Goal: Information Seeking & Learning: Learn about a topic

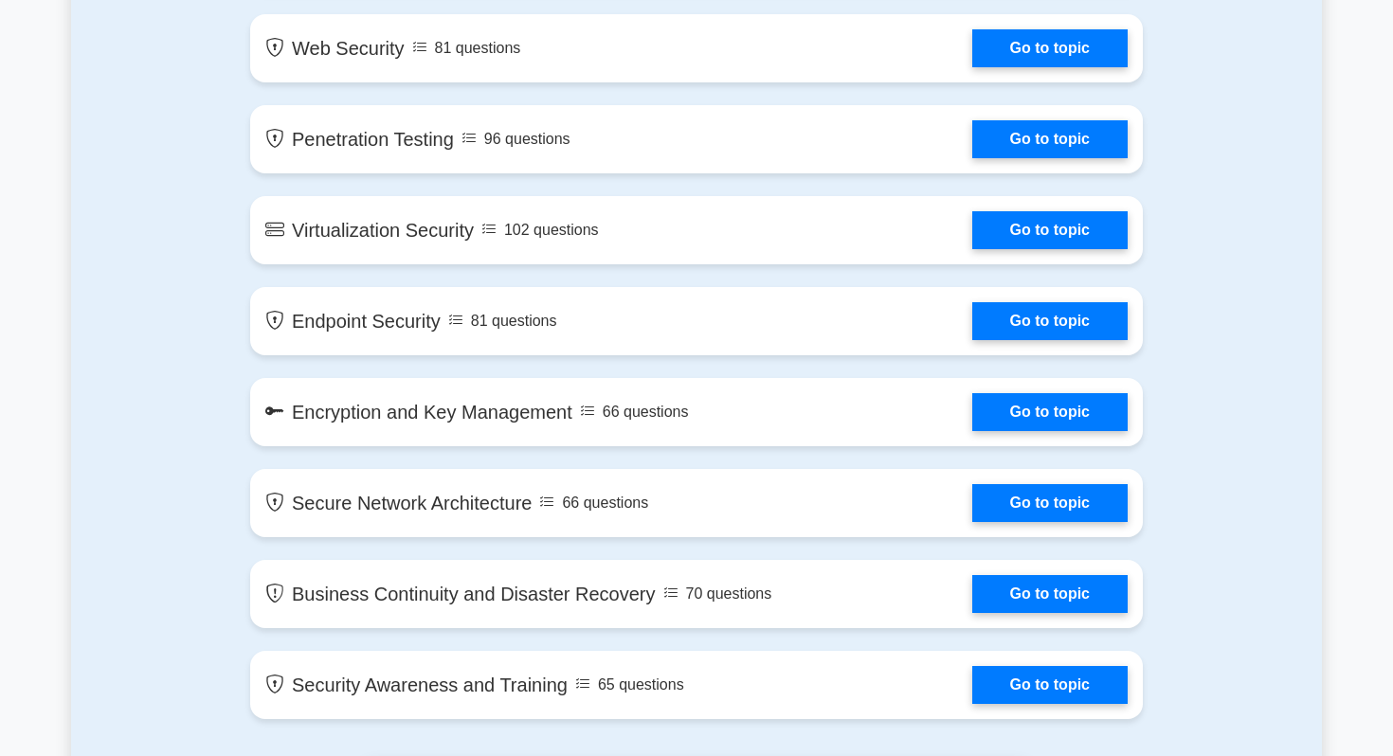
scroll to position [2690, 0]
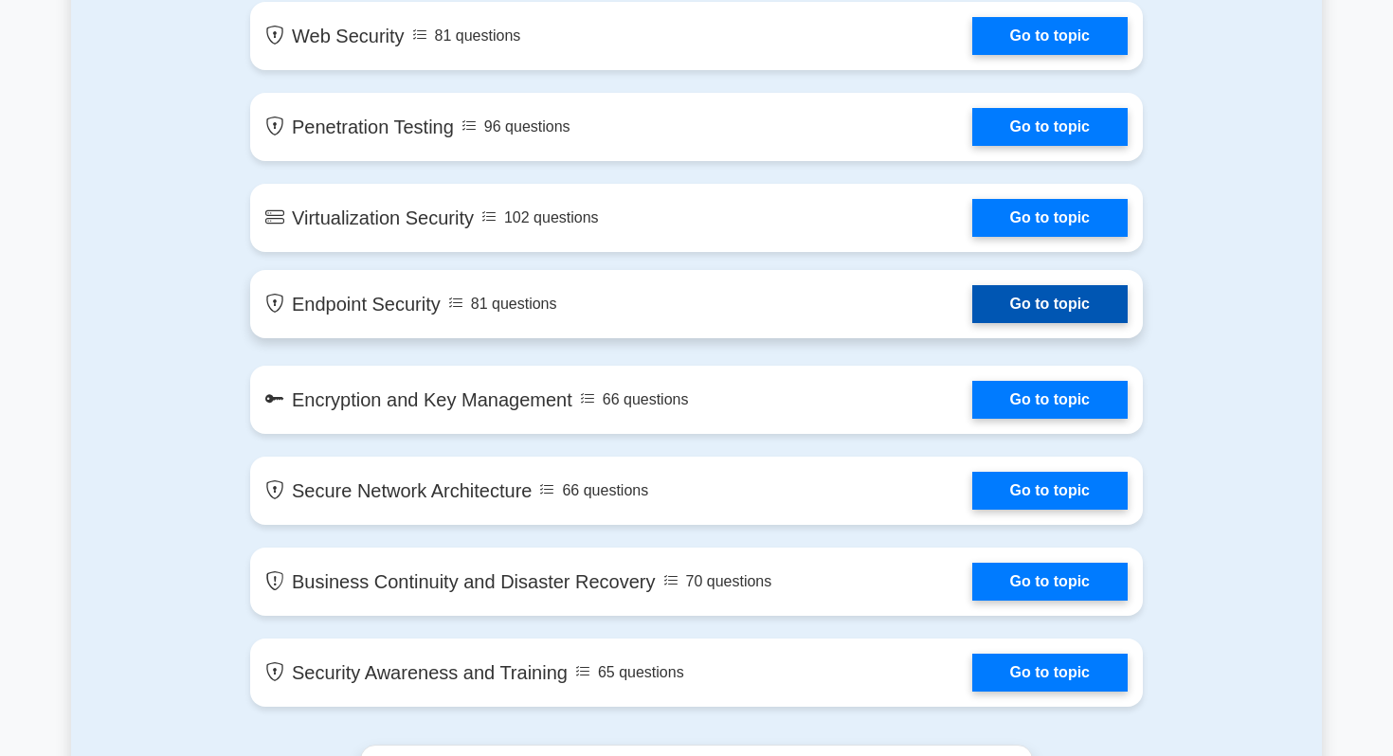
click at [1044, 299] on link "Go to topic" at bounding box center [1049, 304] width 155 height 38
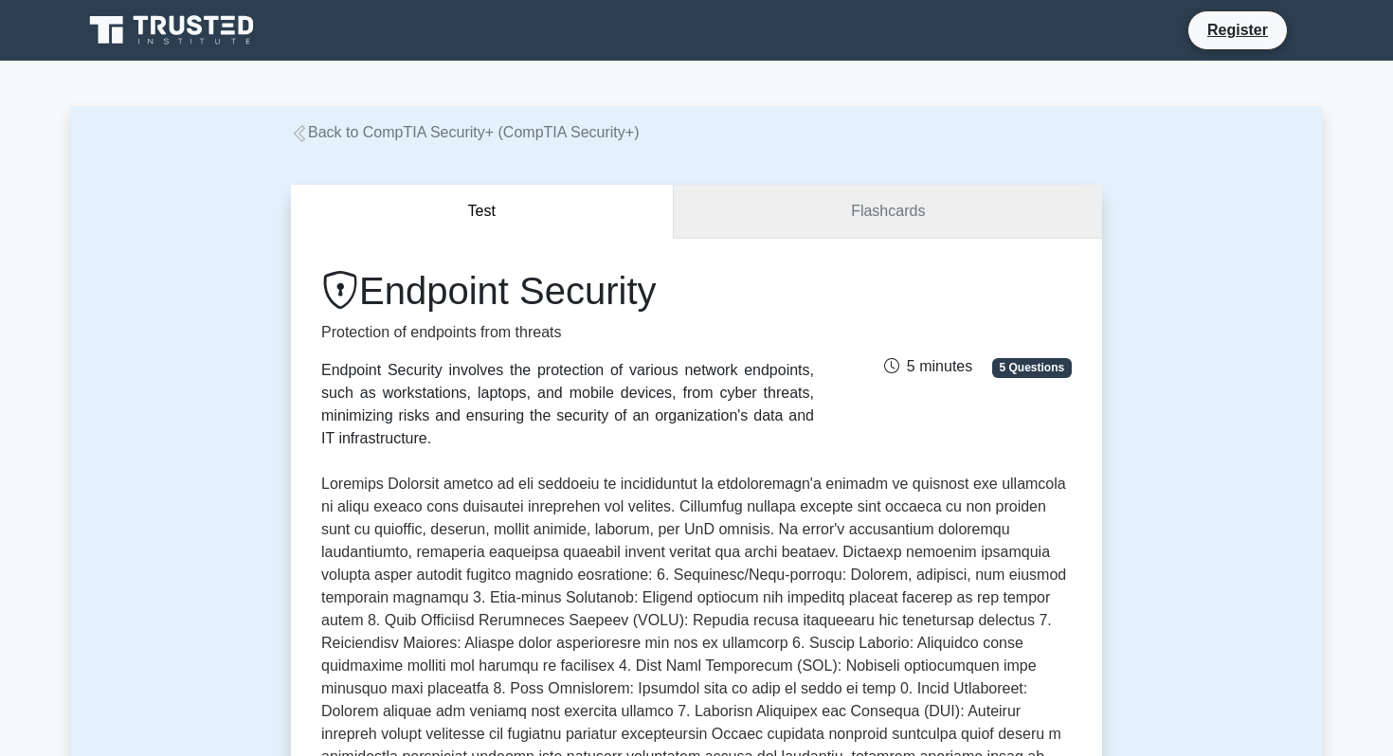
click at [813, 220] on link "Flashcards" at bounding box center [888, 212] width 428 height 54
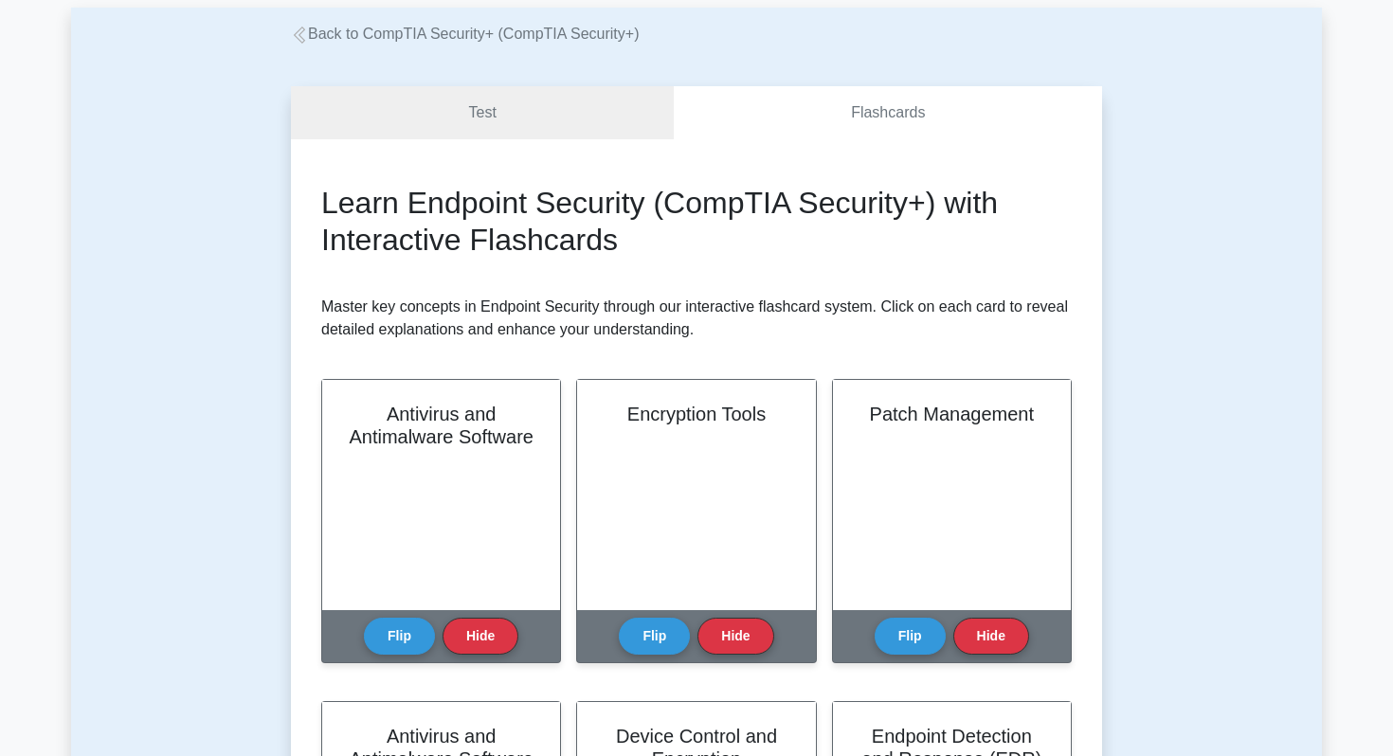
scroll to position [151, 0]
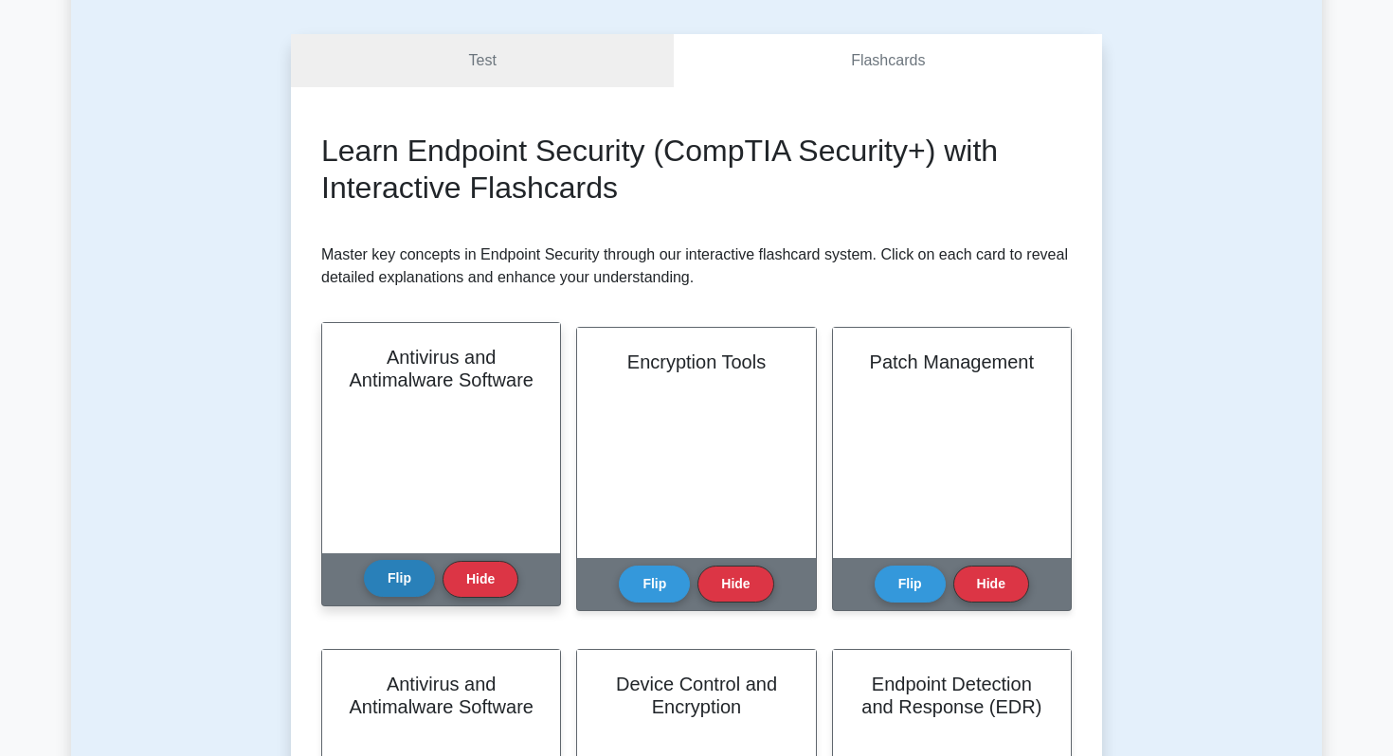
click at [411, 588] on button "Flip" at bounding box center [399, 578] width 71 height 37
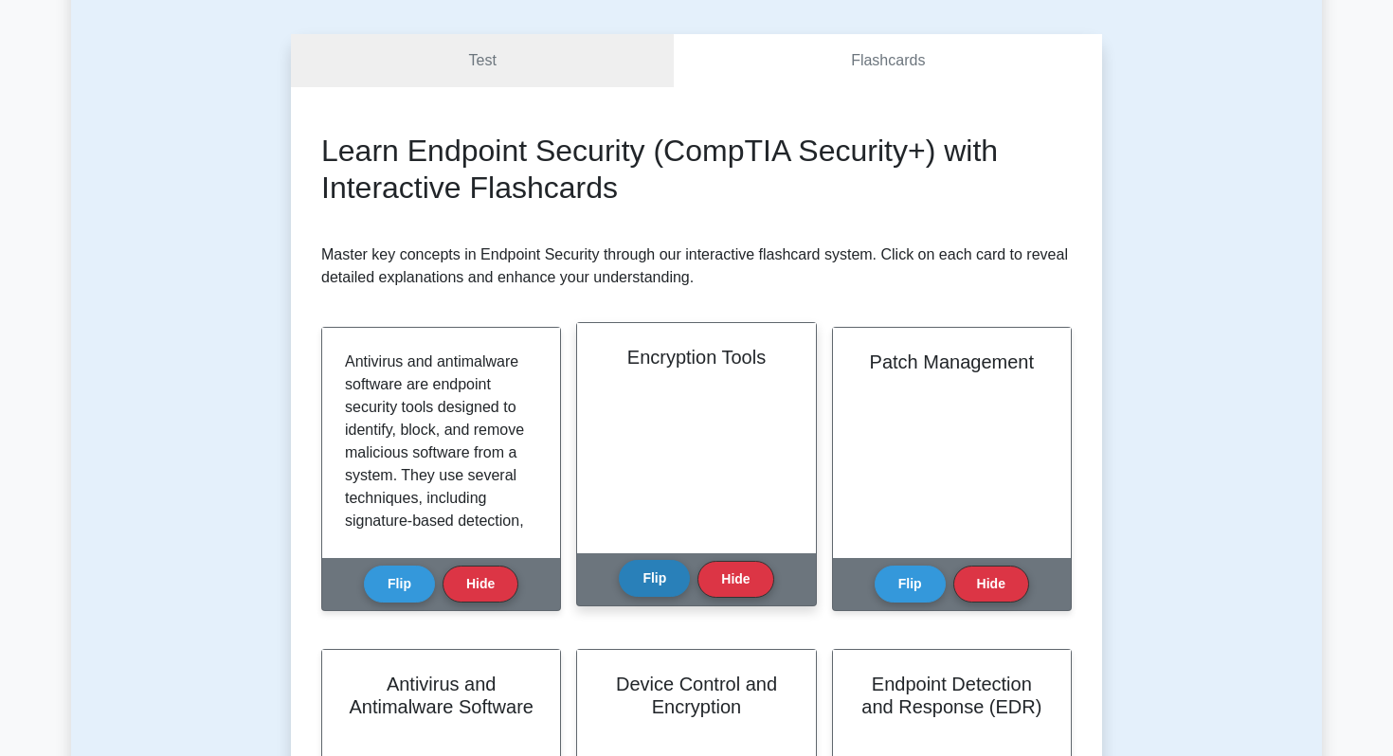
click at [643, 589] on button "Flip" at bounding box center [654, 578] width 71 height 37
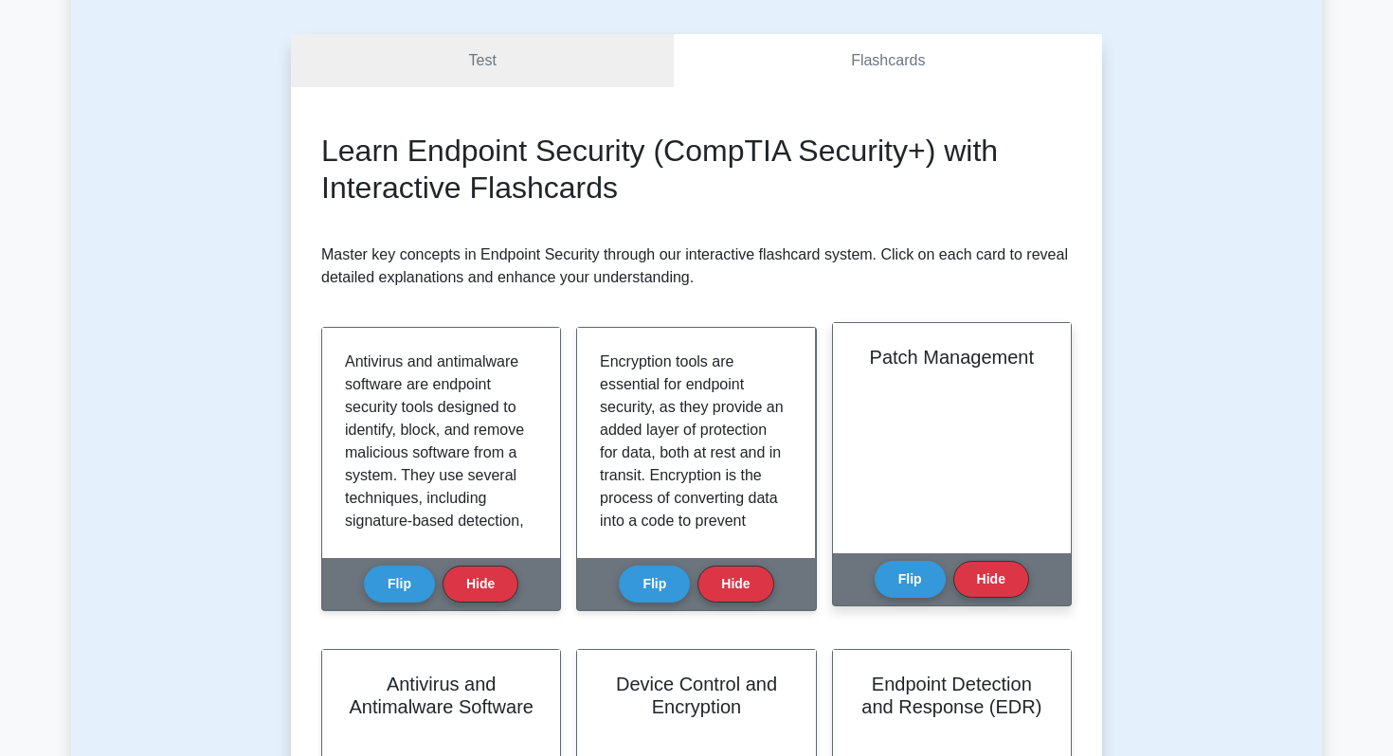
click at [896, 598] on div "Flip Hide" at bounding box center [952, 579] width 154 height 52
click at [907, 576] on button "Flip" at bounding box center [910, 578] width 71 height 37
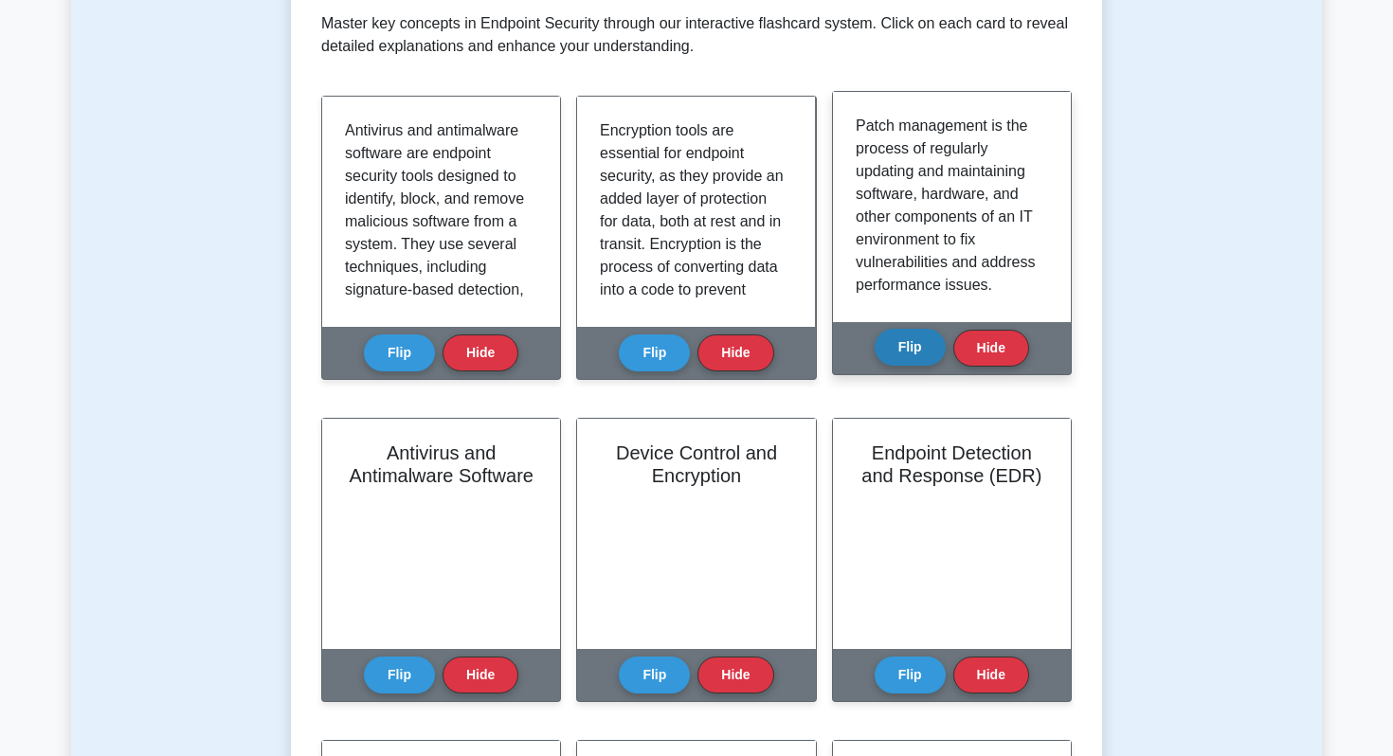
scroll to position [14, 0]
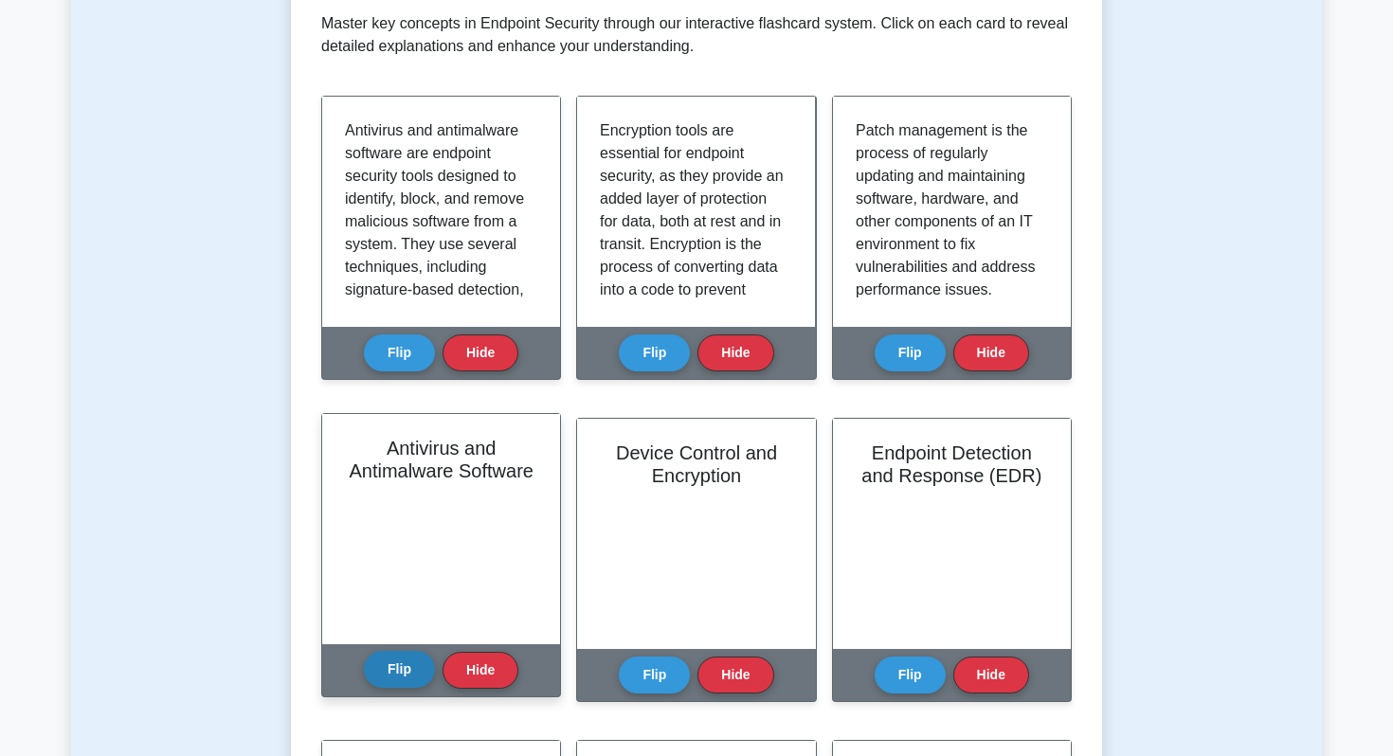
click at [404, 661] on button "Flip" at bounding box center [399, 669] width 71 height 37
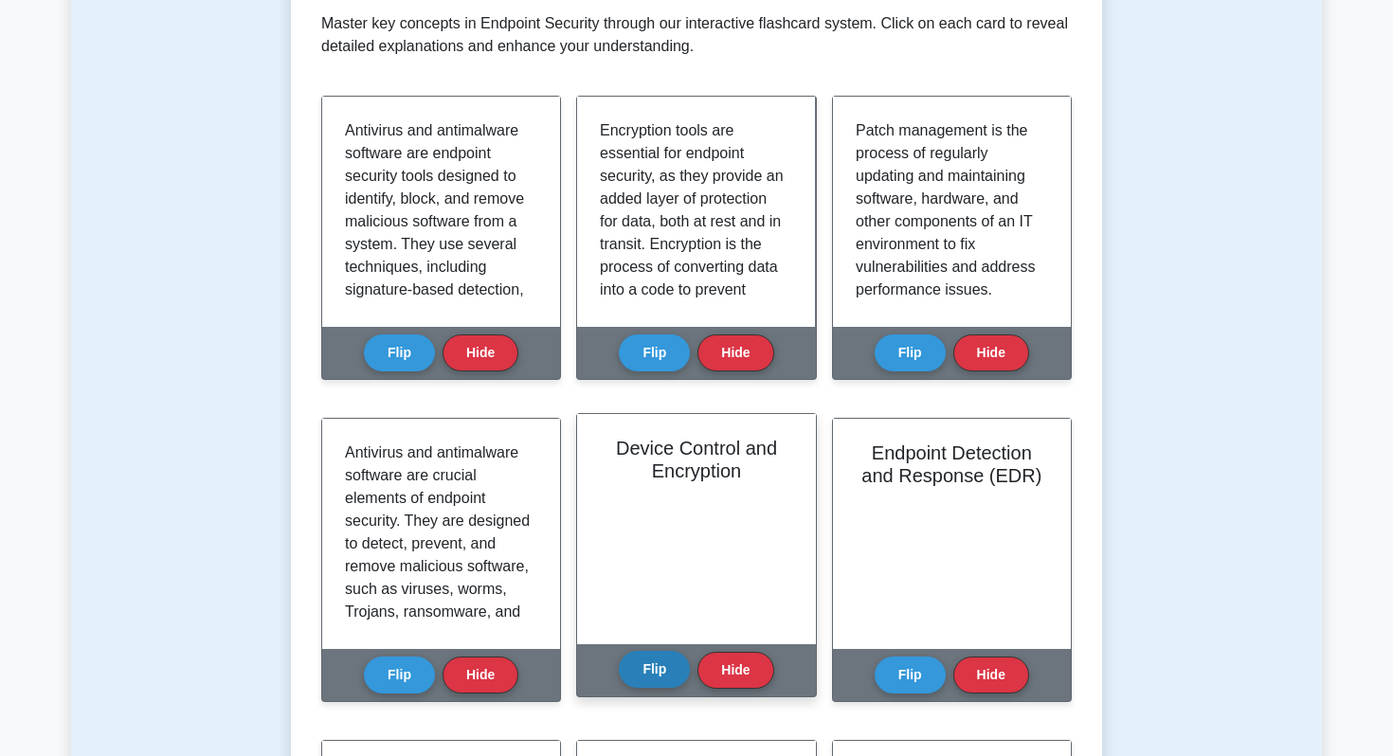
click at [654, 679] on button "Flip" at bounding box center [654, 669] width 71 height 37
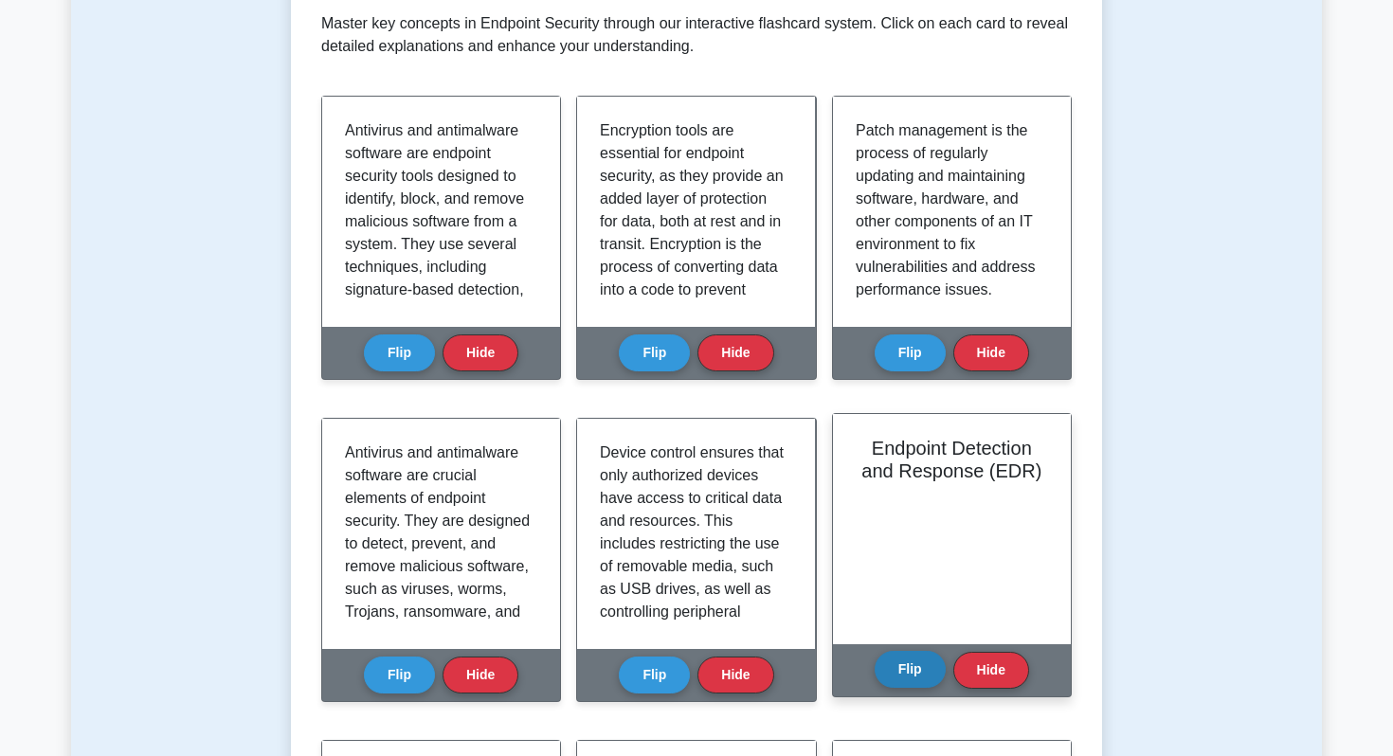
click at [908, 675] on button "Flip" at bounding box center [910, 669] width 71 height 37
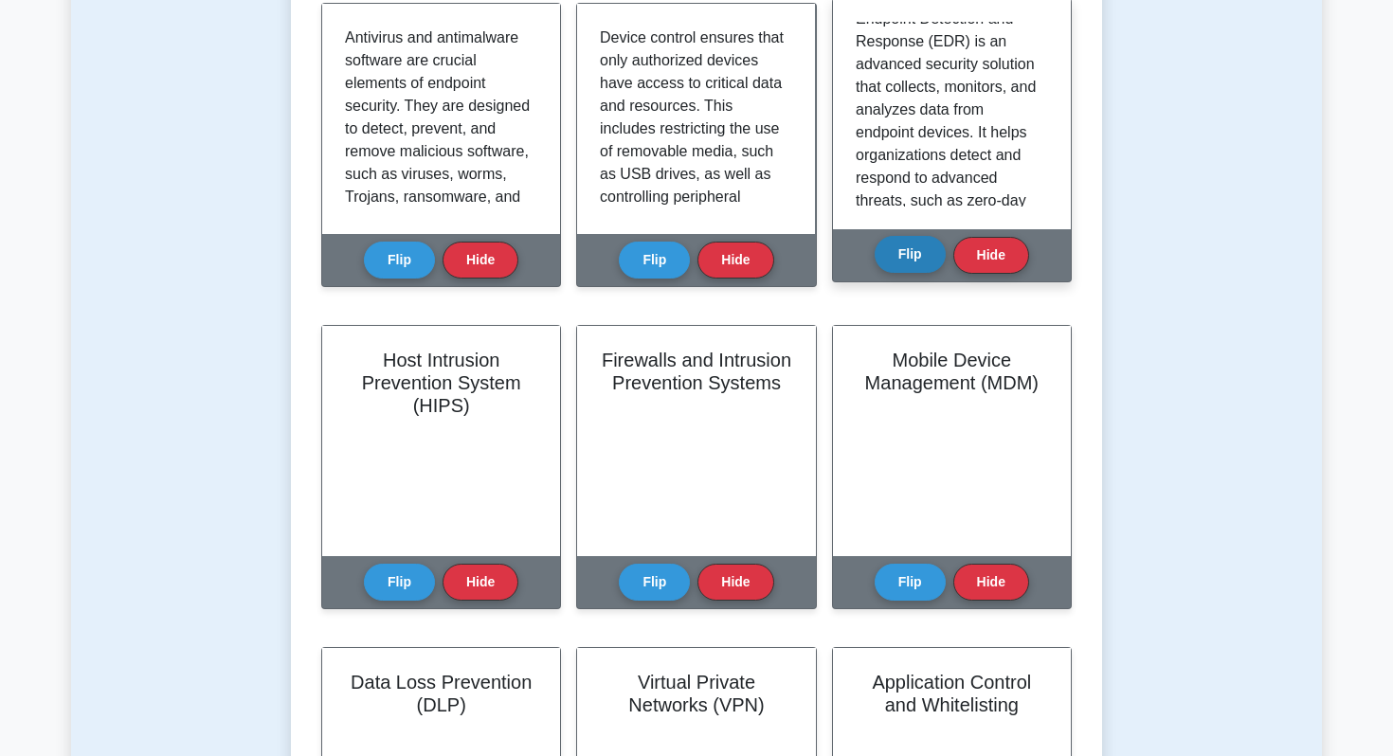
scroll to position [17, 0]
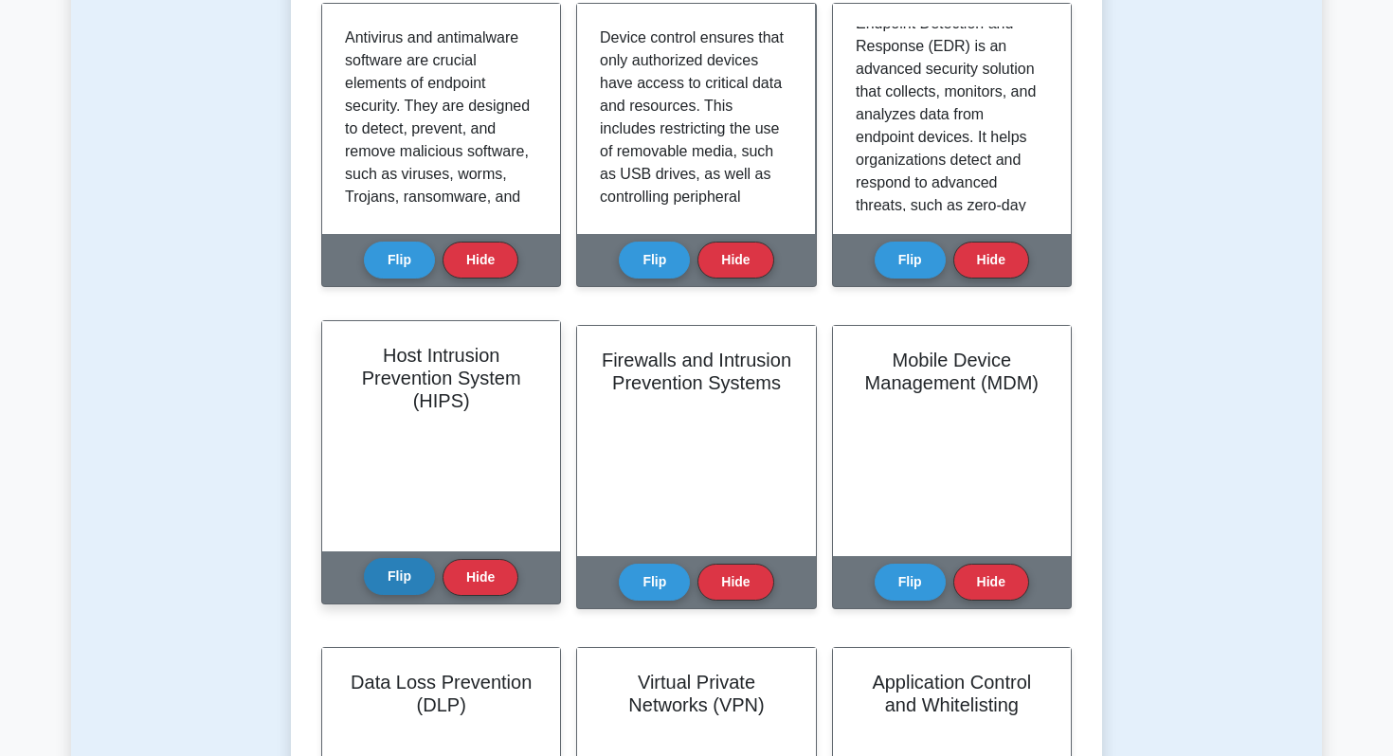
click at [409, 587] on button "Flip" at bounding box center [399, 576] width 71 height 37
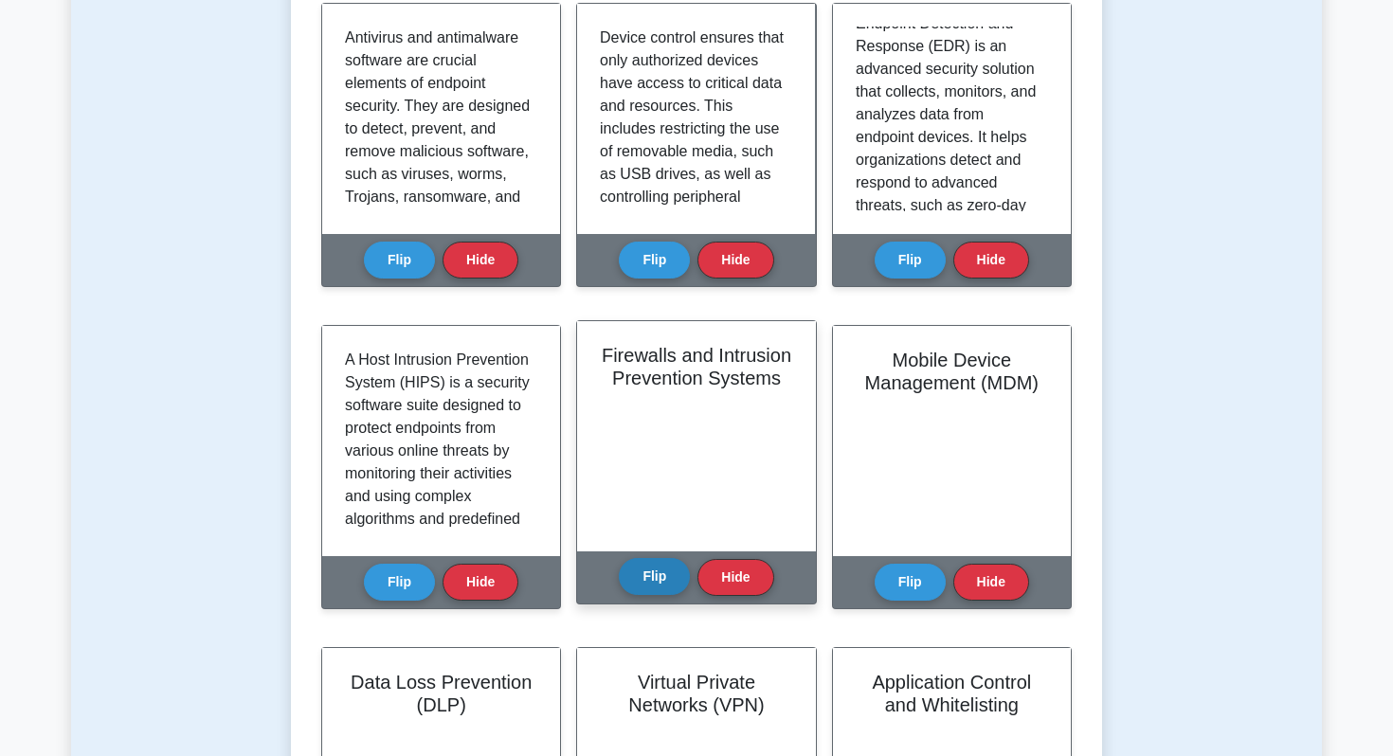
click at [653, 589] on button "Flip" at bounding box center [654, 576] width 71 height 37
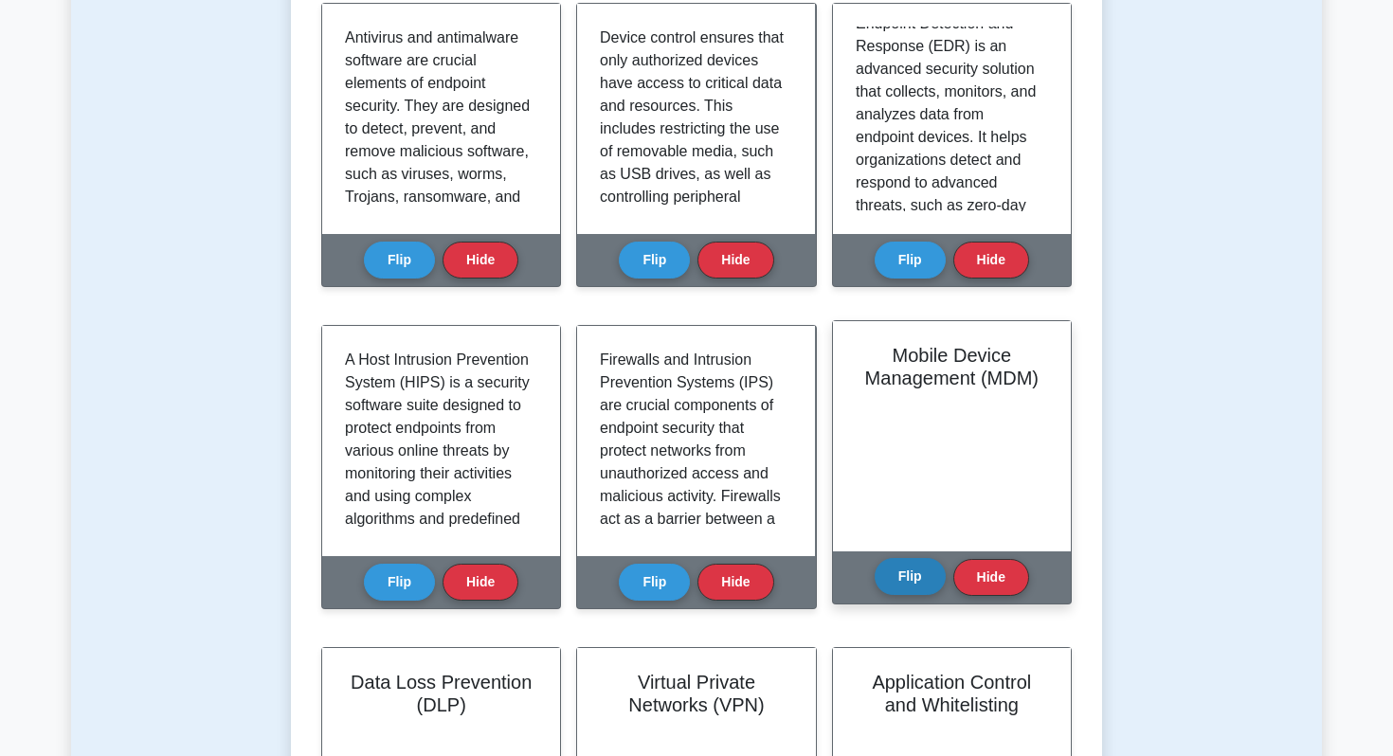
click at [925, 568] on button "Flip" at bounding box center [910, 576] width 71 height 37
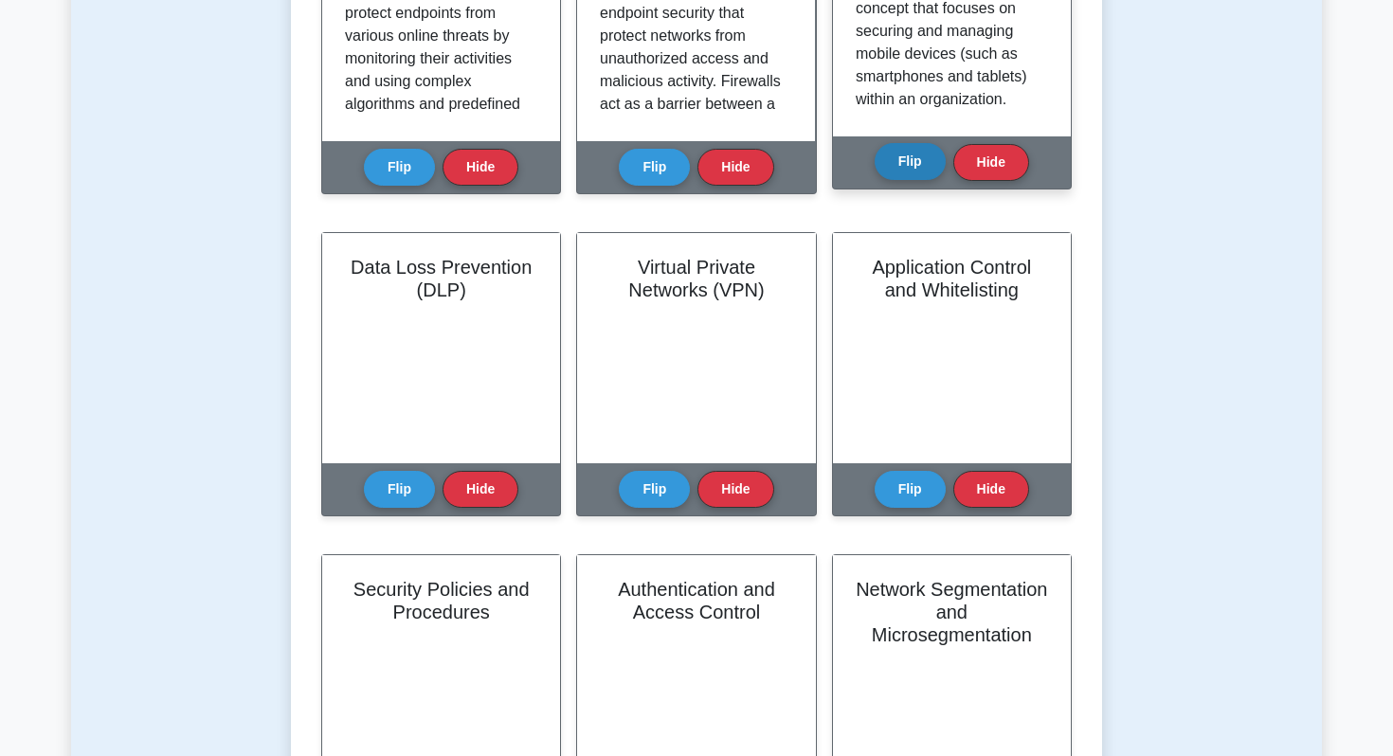
scroll to position [1214, 0]
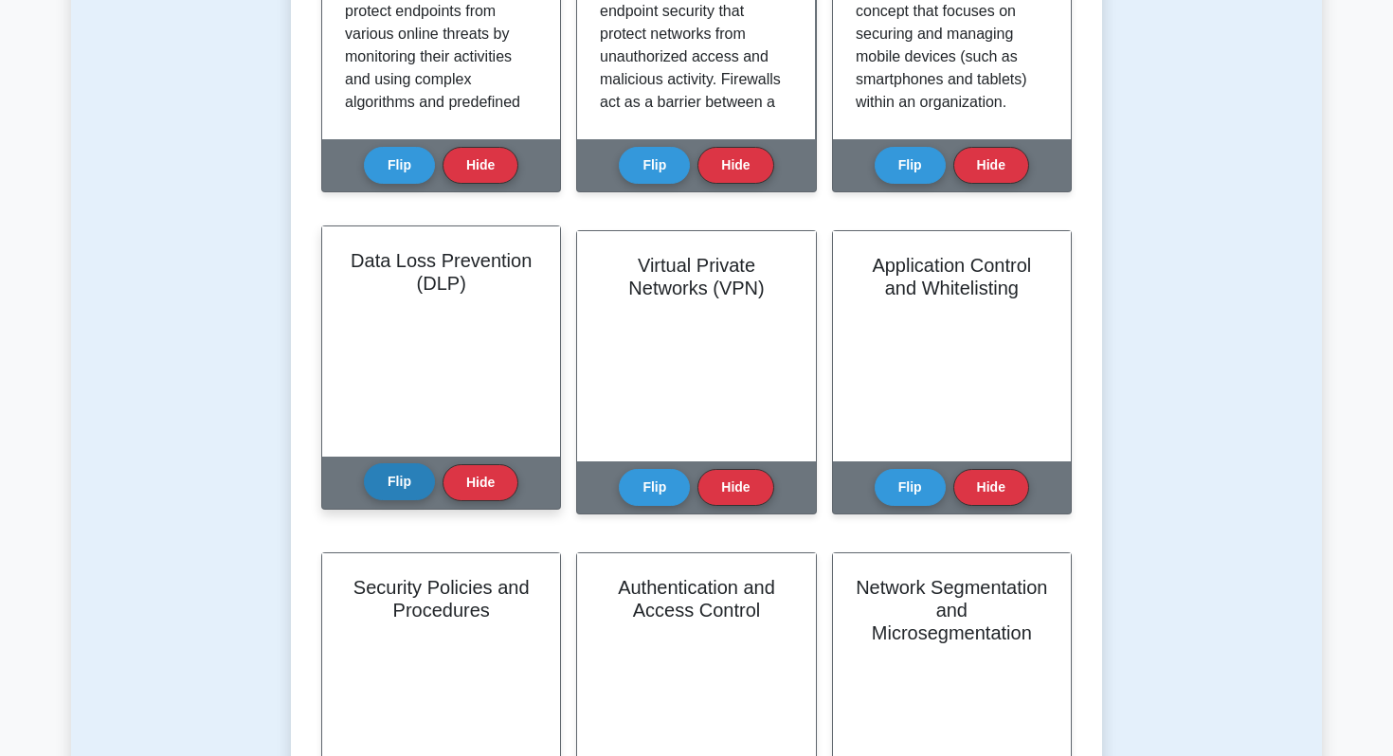
click at [395, 484] on button "Flip" at bounding box center [399, 481] width 71 height 37
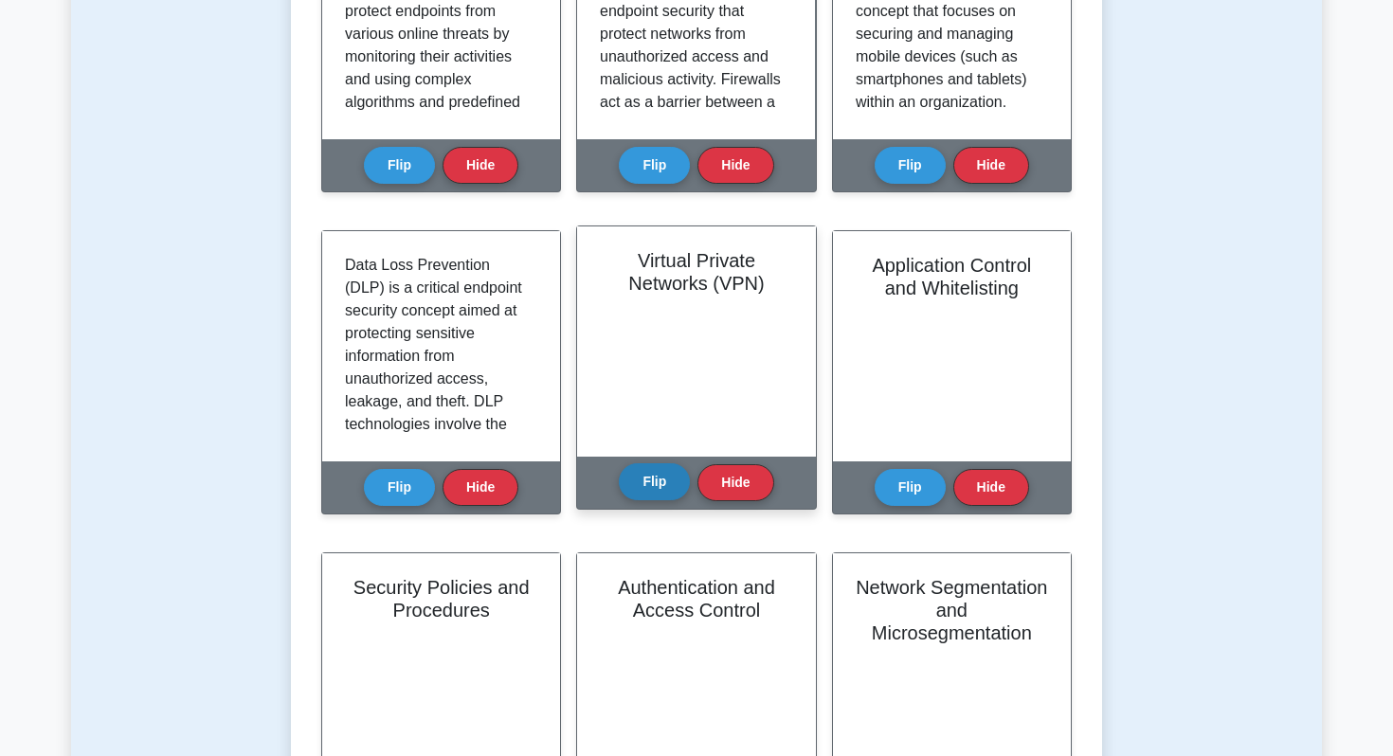
click at [630, 483] on button "Flip" at bounding box center [654, 481] width 71 height 37
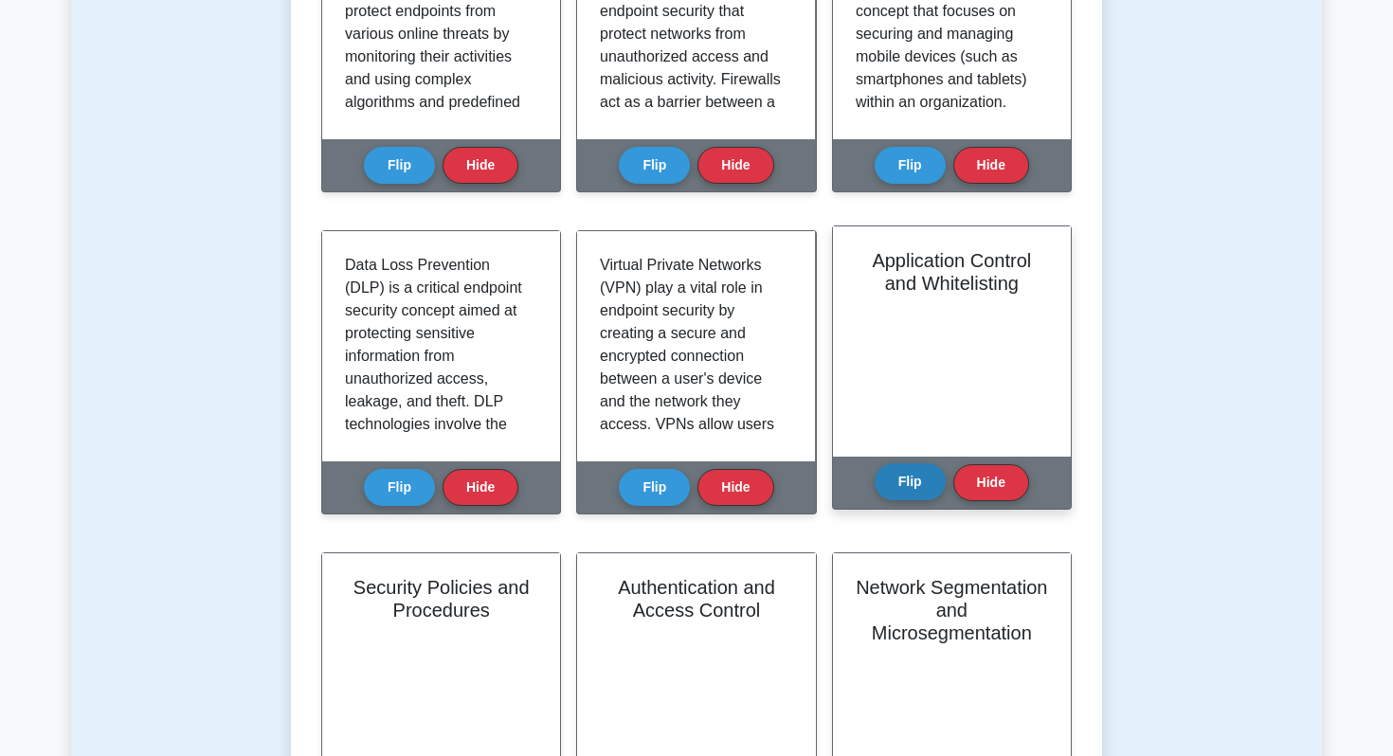
click at [894, 486] on button "Flip" at bounding box center [910, 481] width 71 height 37
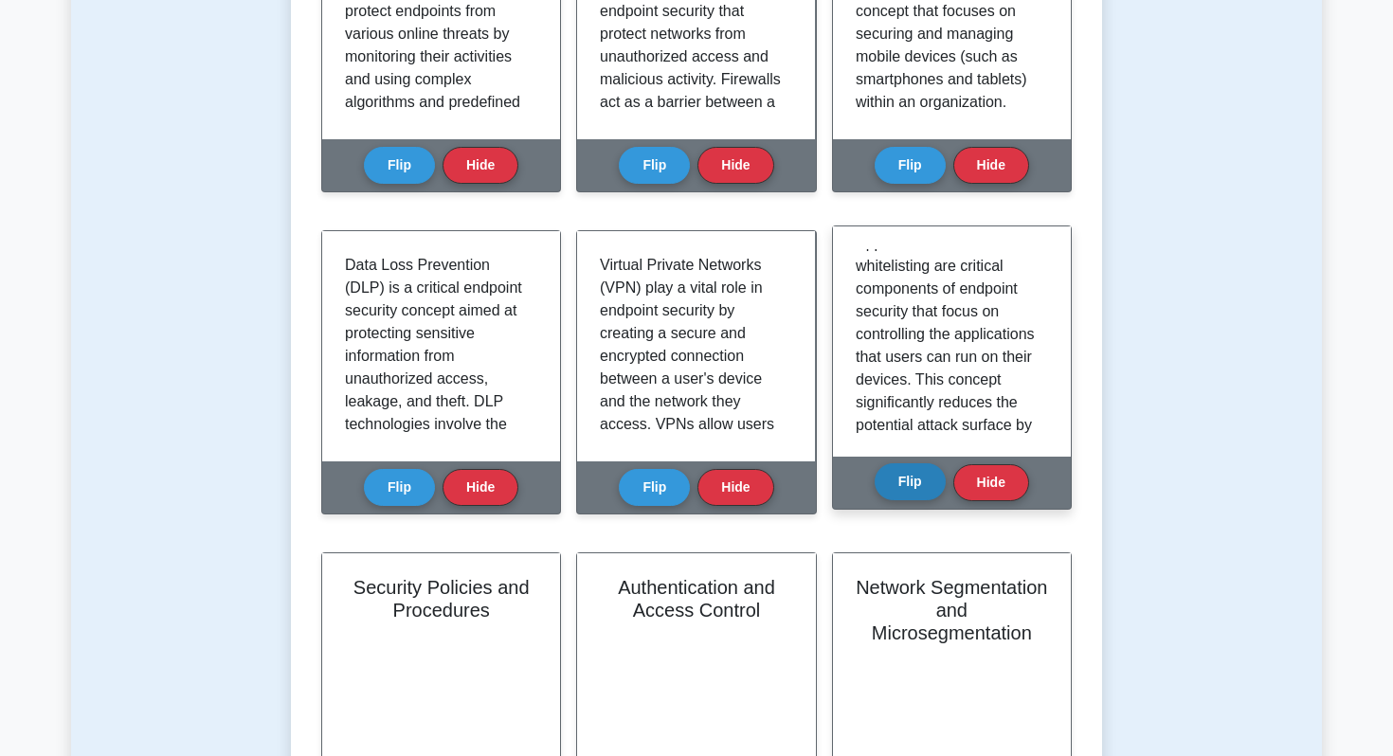
scroll to position [1645, 0]
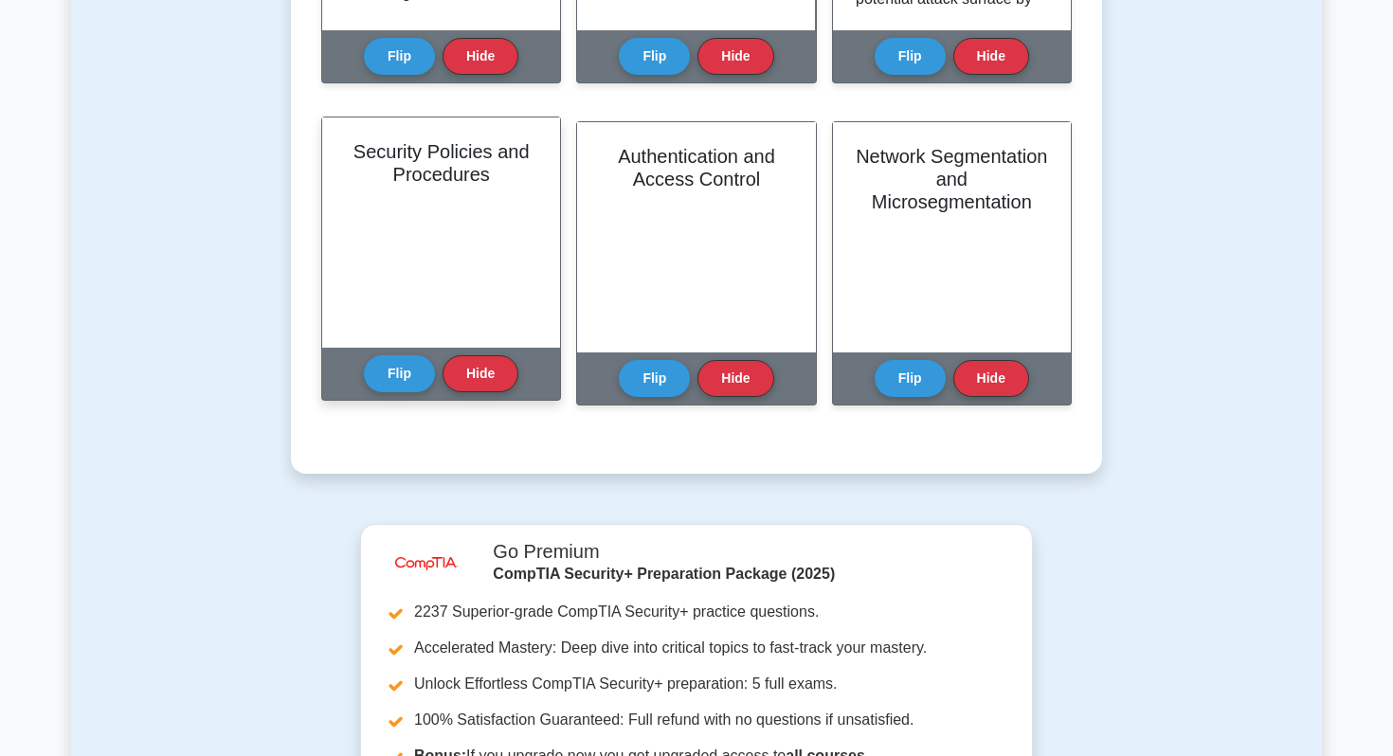
click at [391, 393] on div "Flip Hide" at bounding box center [441, 374] width 154 height 52
click at [392, 379] on button "Flip" at bounding box center [399, 372] width 71 height 37
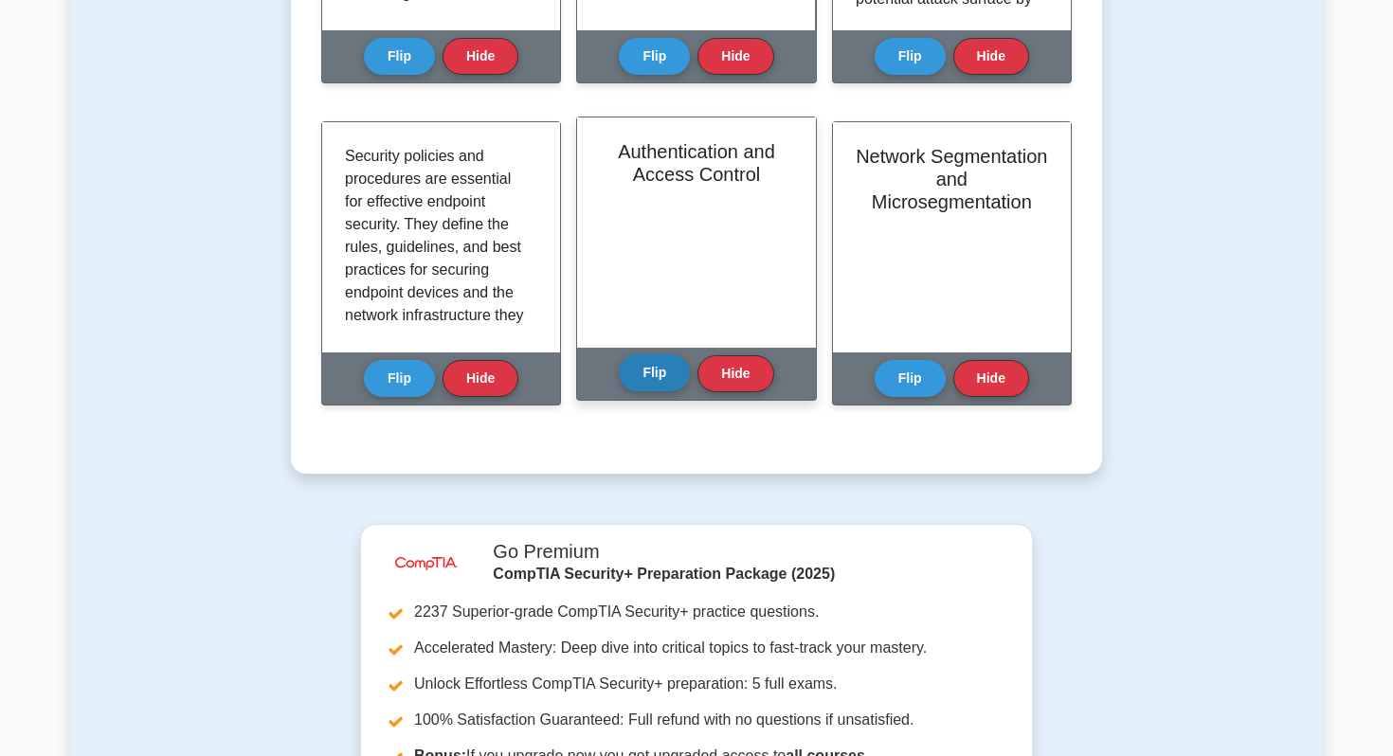
click at [666, 369] on button "Flip" at bounding box center [654, 372] width 71 height 37
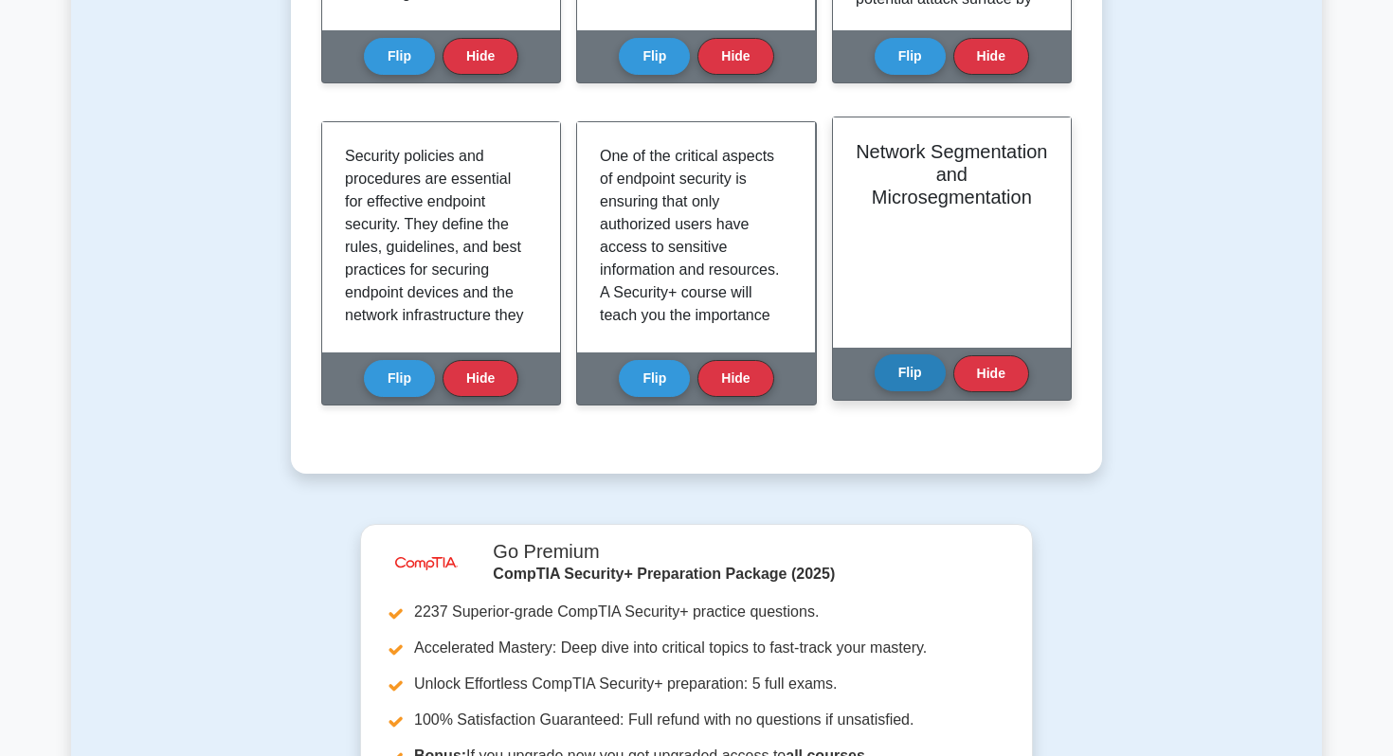
click at [914, 372] on button "Flip" at bounding box center [910, 372] width 71 height 37
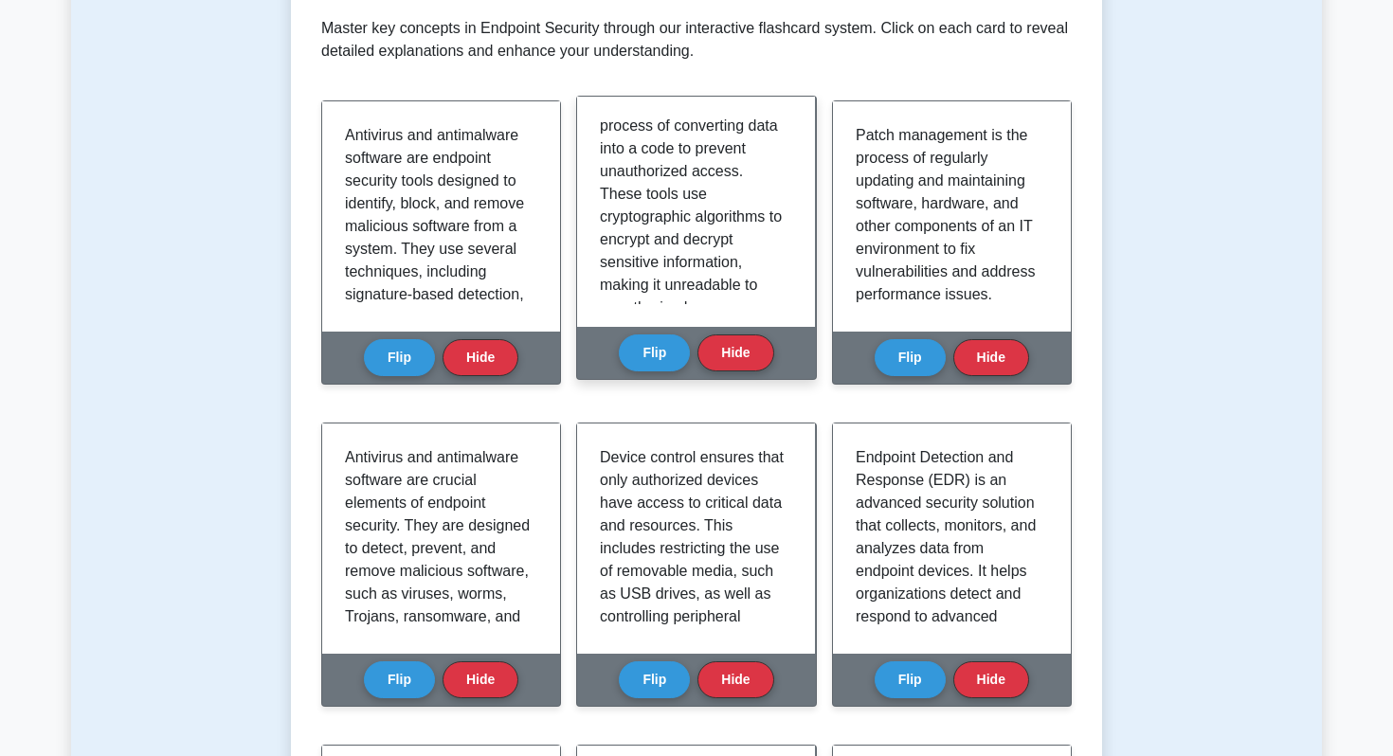
scroll to position [144, 0]
